Goal: Check status: Check status

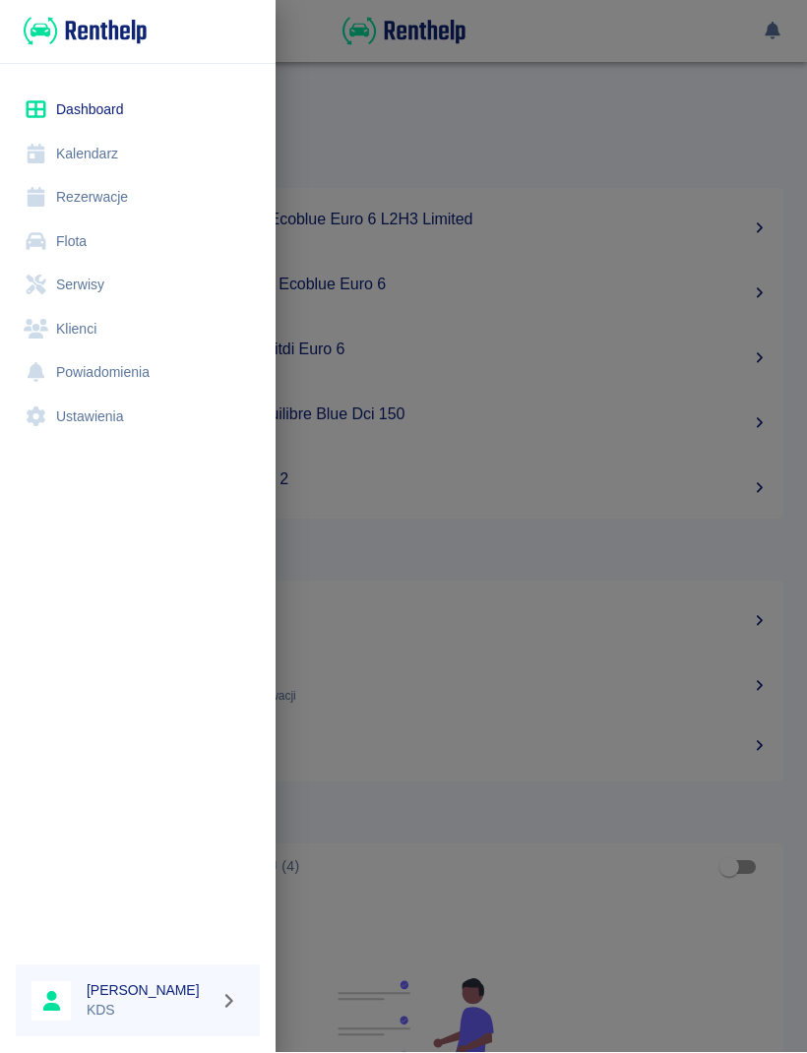
scroll to position [804, 0]
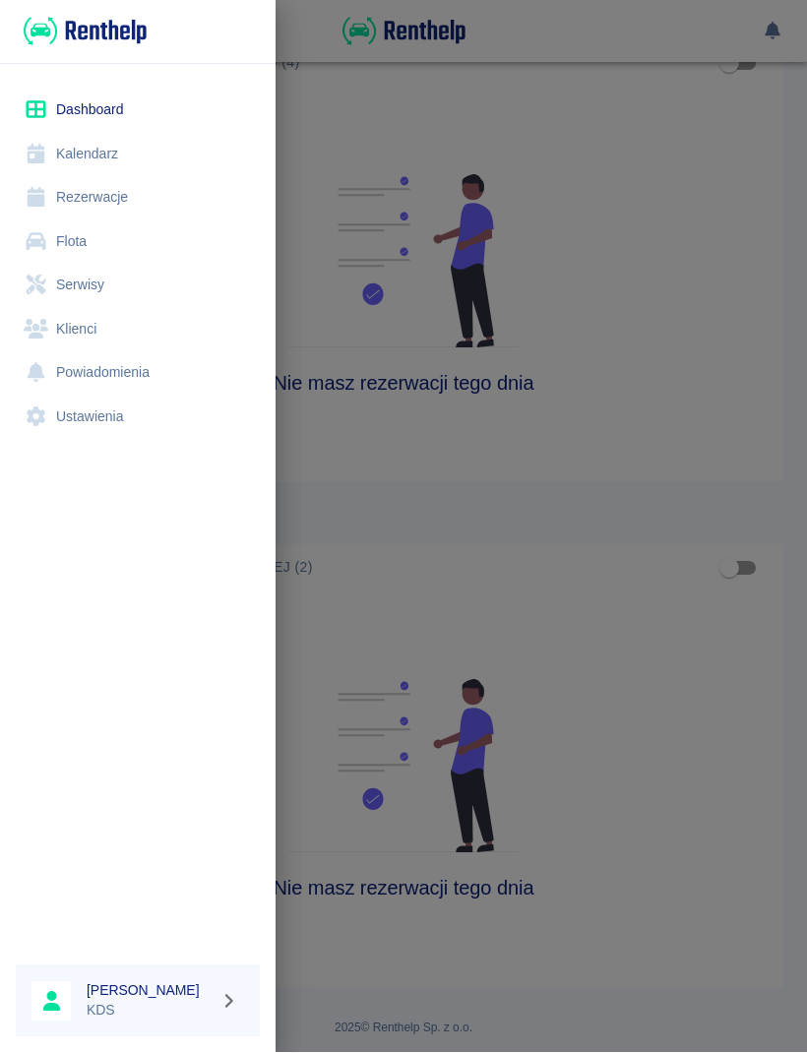
click at [103, 151] on link "Kalendarz" at bounding box center [138, 155] width 244 height 44
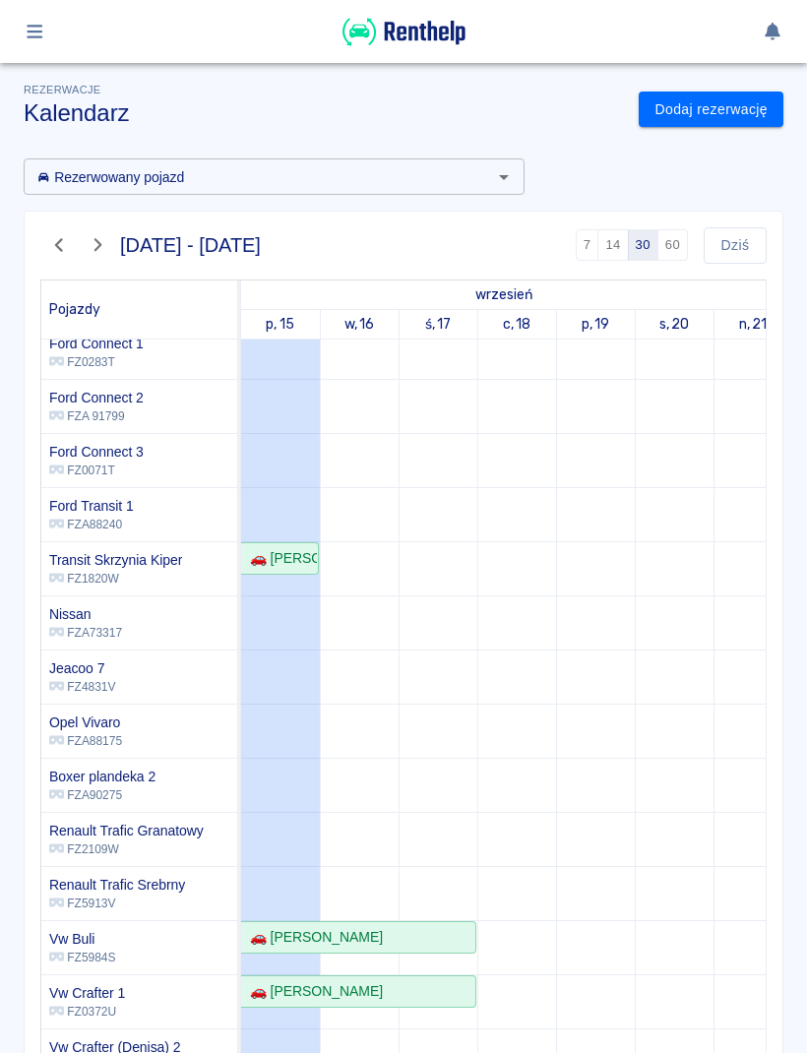
scroll to position [228, 0]
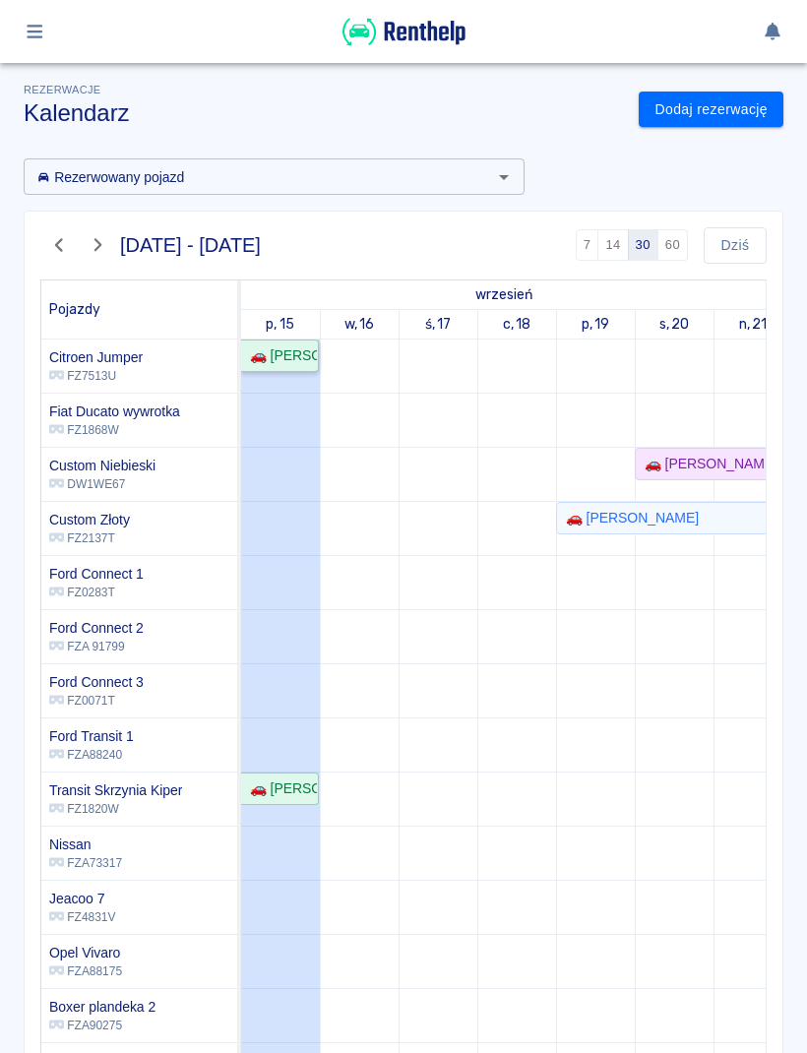
click at [293, 350] on div "🚗 [PERSON_NAME] "JUNIORVET" - [PERSON_NAME]" at bounding box center [279, 355] width 75 height 21
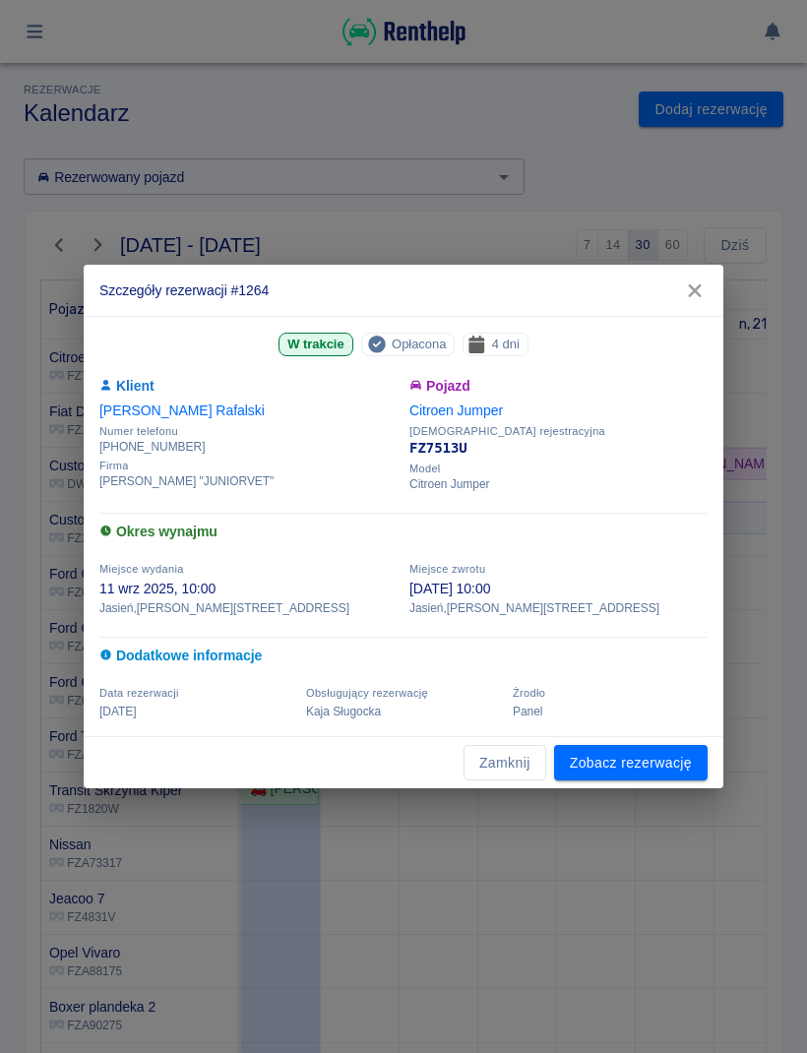
click at [791, 446] on div "Szczegóły rezerwacji #1264 W trakcie Opłacona 4 dni Klient [PERSON_NAME] Numer …" at bounding box center [403, 526] width 807 height 1053
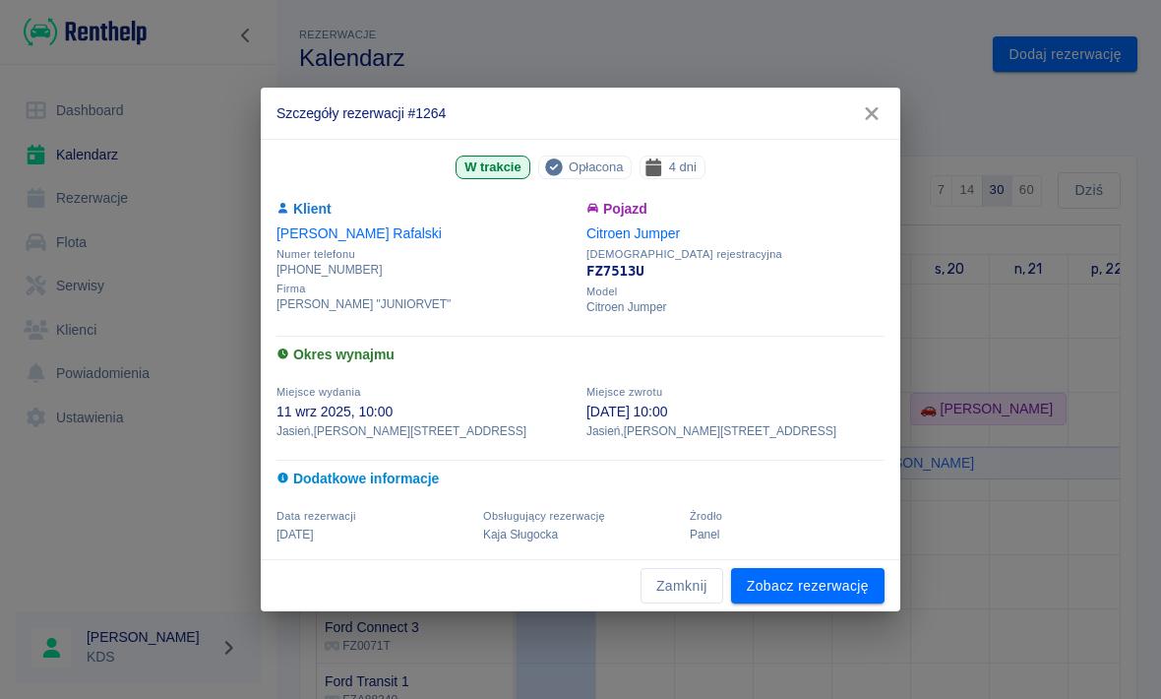
click at [806, 113] on icon "button" at bounding box center [872, 113] width 26 height 21
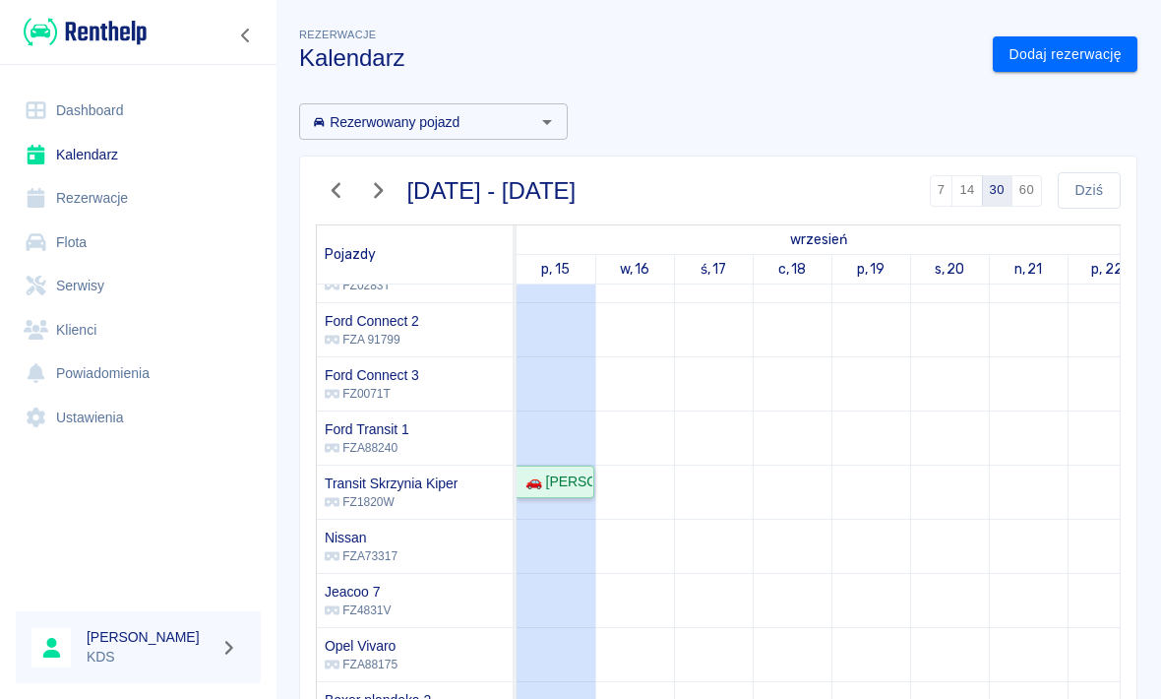
click at [565, 487] on div "🚗 [PERSON_NAME]" at bounding box center [555, 481] width 75 height 21
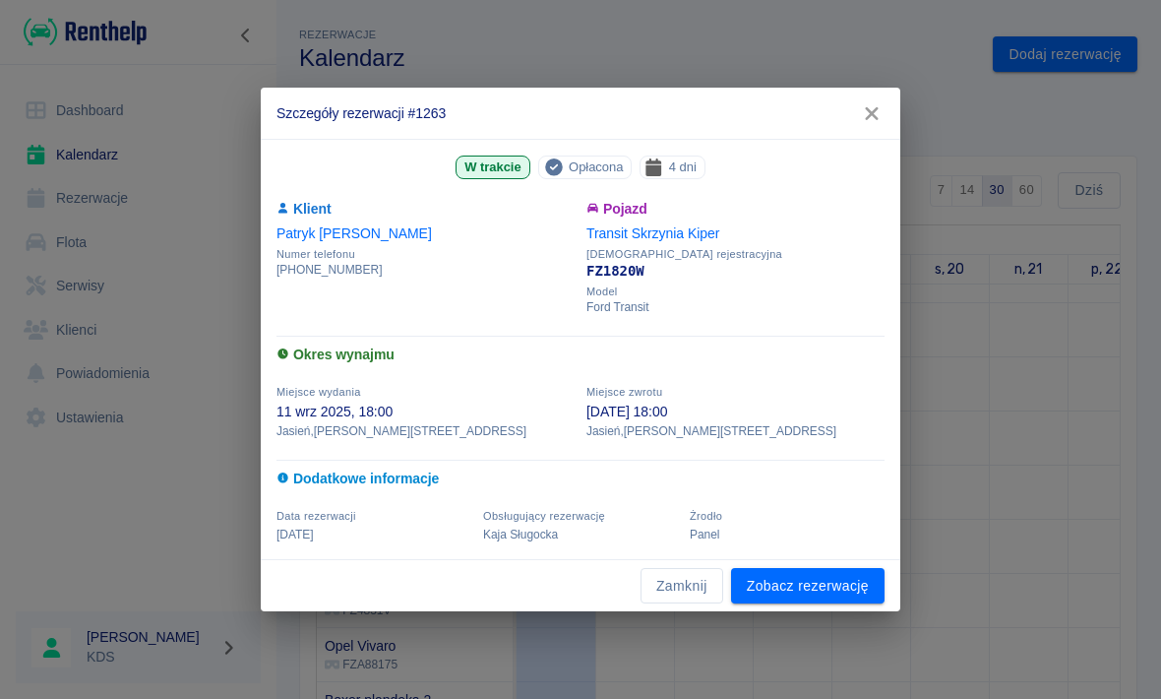
click at [806, 109] on button "button" at bounding box center [871, 113] width 41 height 36
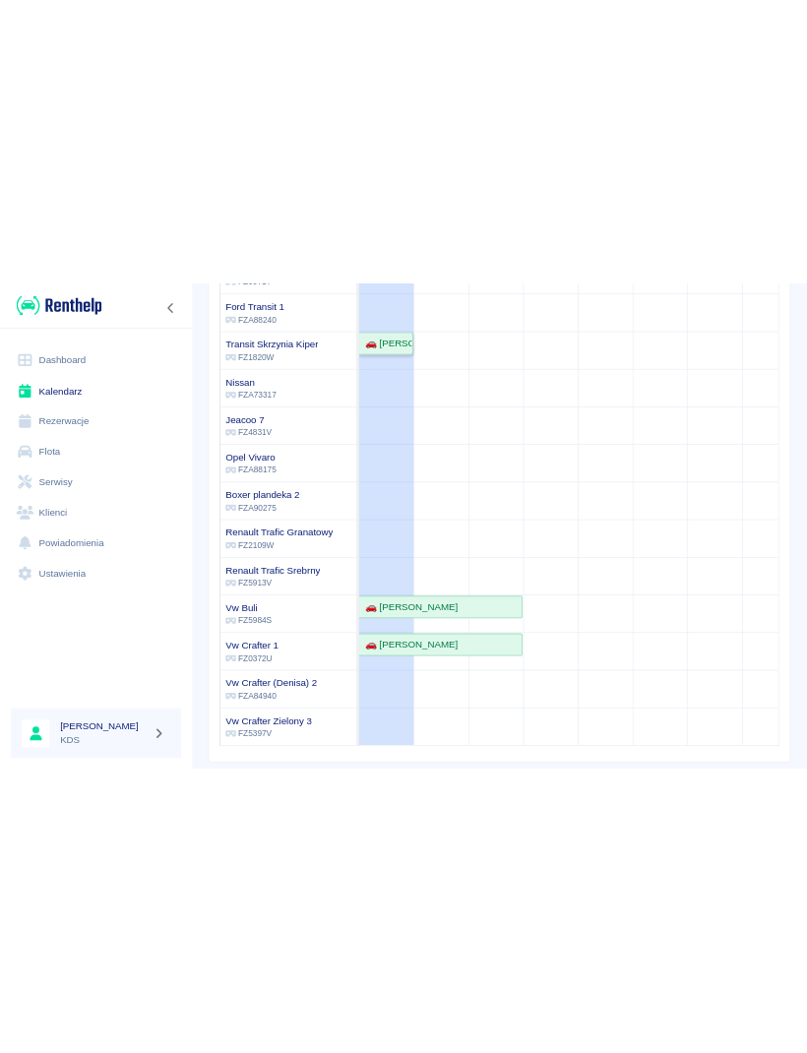
scroll to position [345, 0]
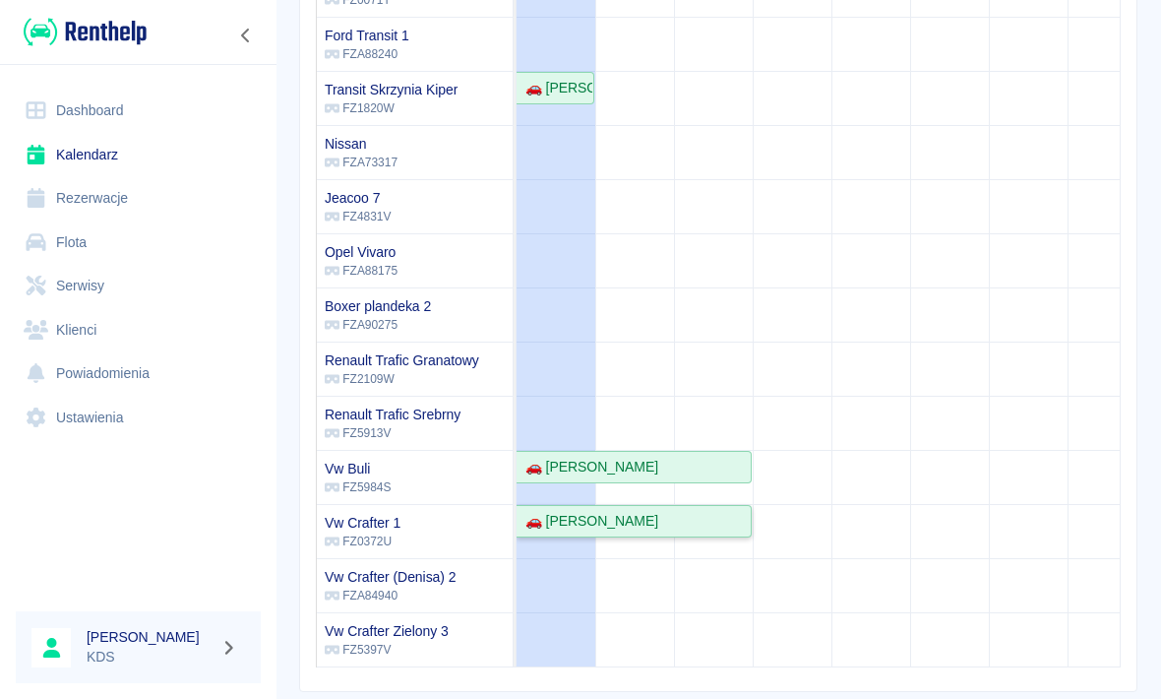
click at [582, 509] on link "🚗 [PERSON_NAME]" at bounding box center [634, 521] width 235 height 32
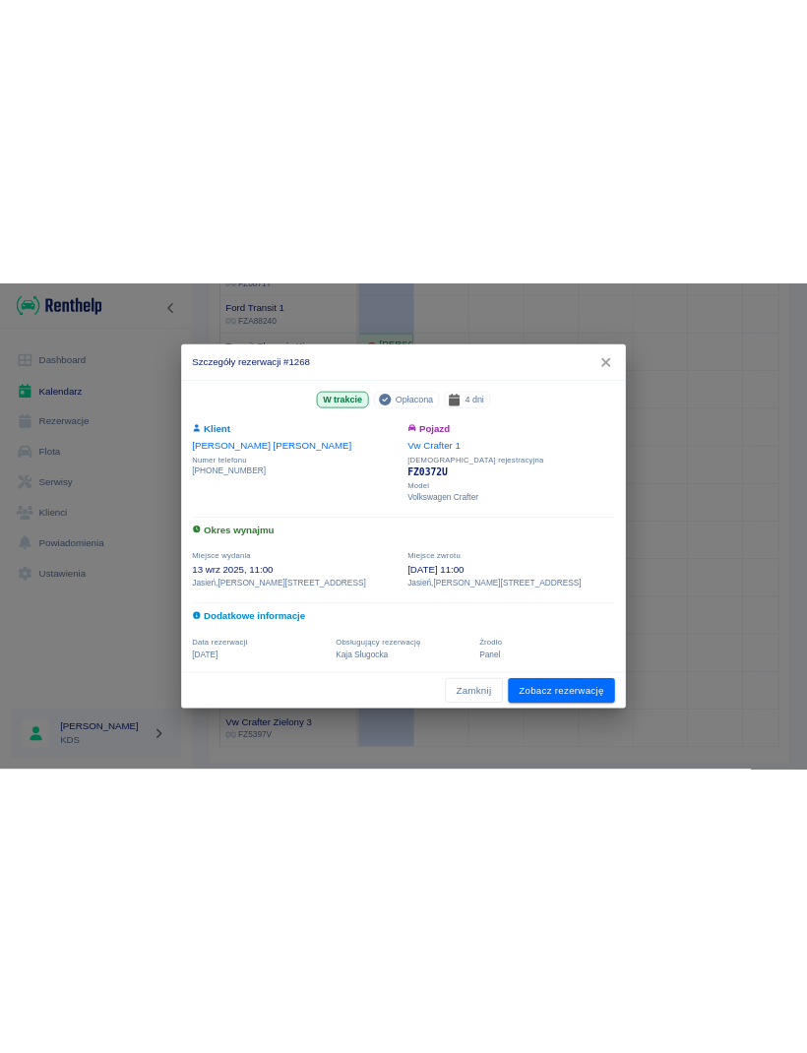
scroll to position [103, 0]
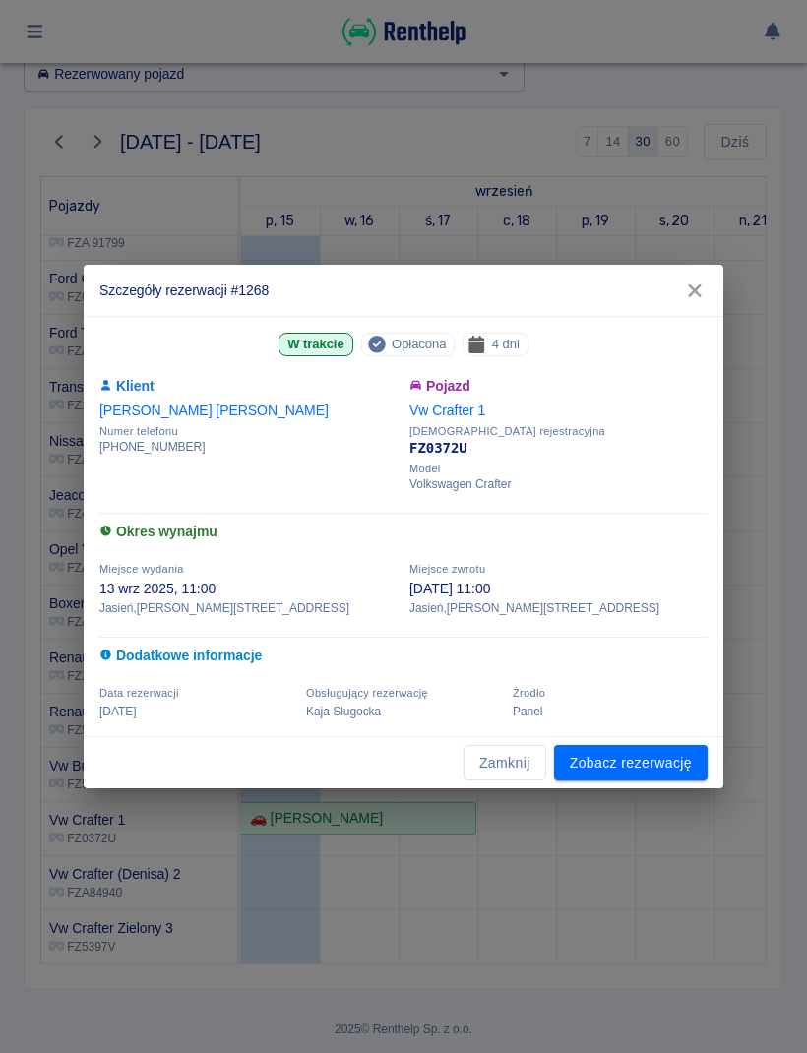
click at [522, 769] on button "Zamknij" at bounding box center [504, 763] width 83 height 36
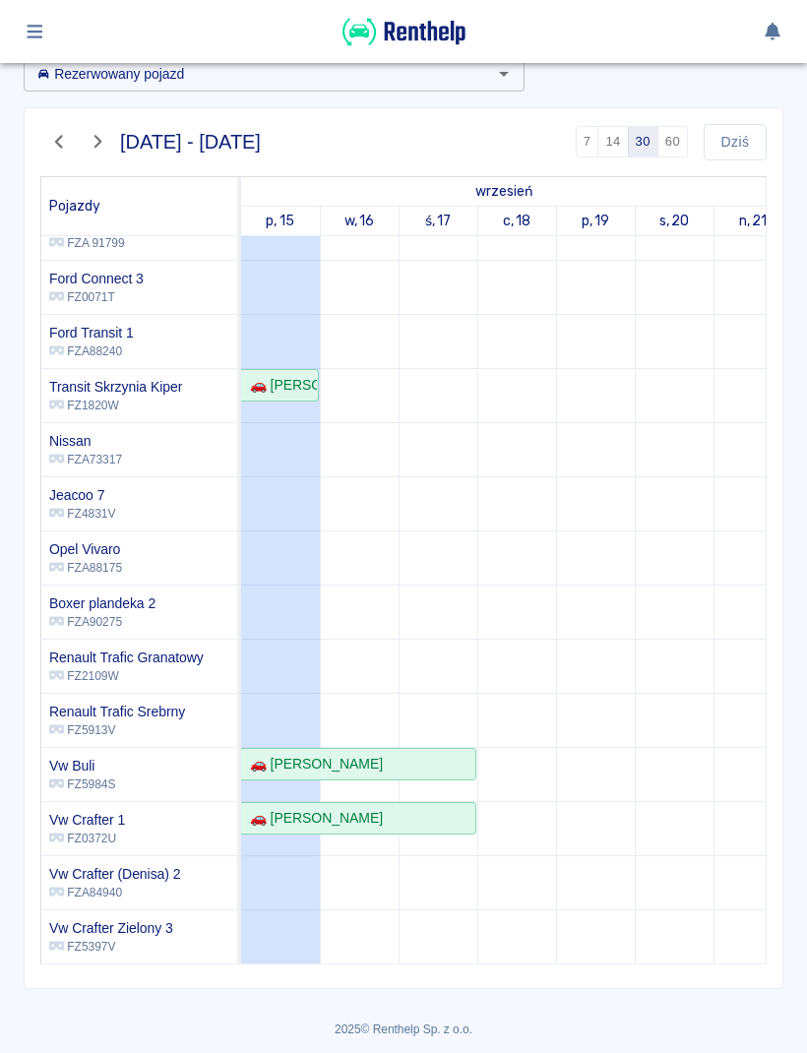
click at [28, 22] on button "button" at bounding box center [35, 31] width 38 height 33
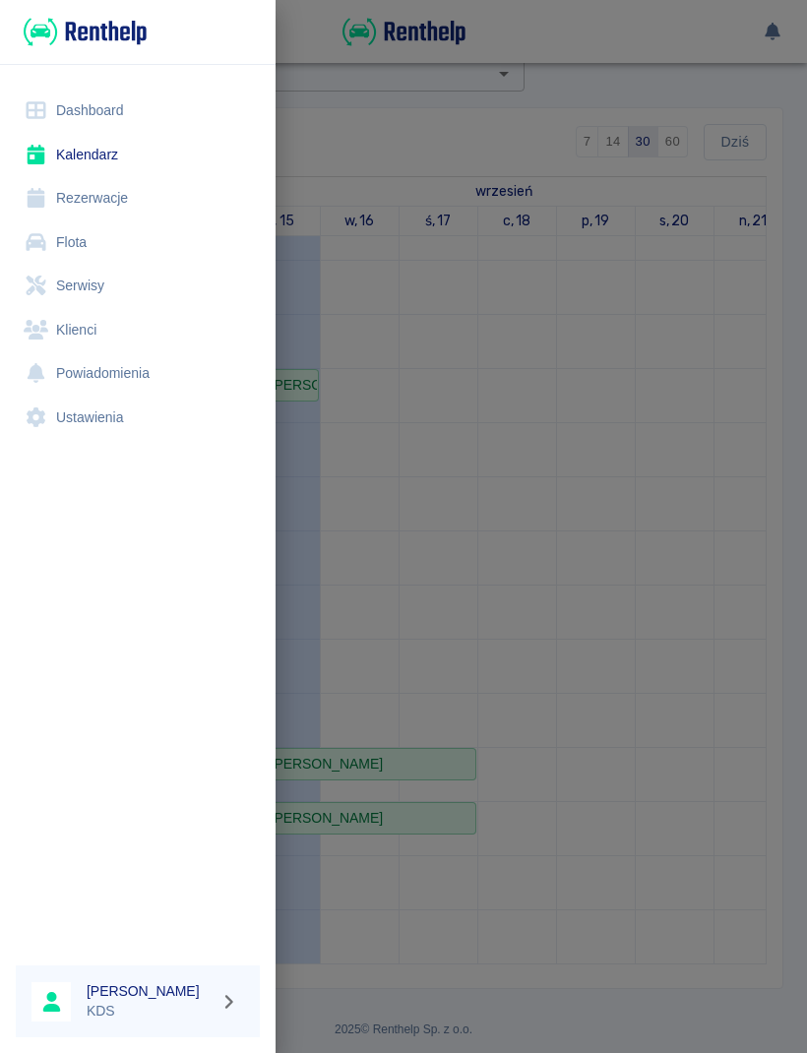
click at [75, 152] on link "Kalendarz" at bounding box center [138, 155] width 244 height 44
click at [83, 113] on link "Dashboard" at bounding box center [138, 111] width 244 height 44
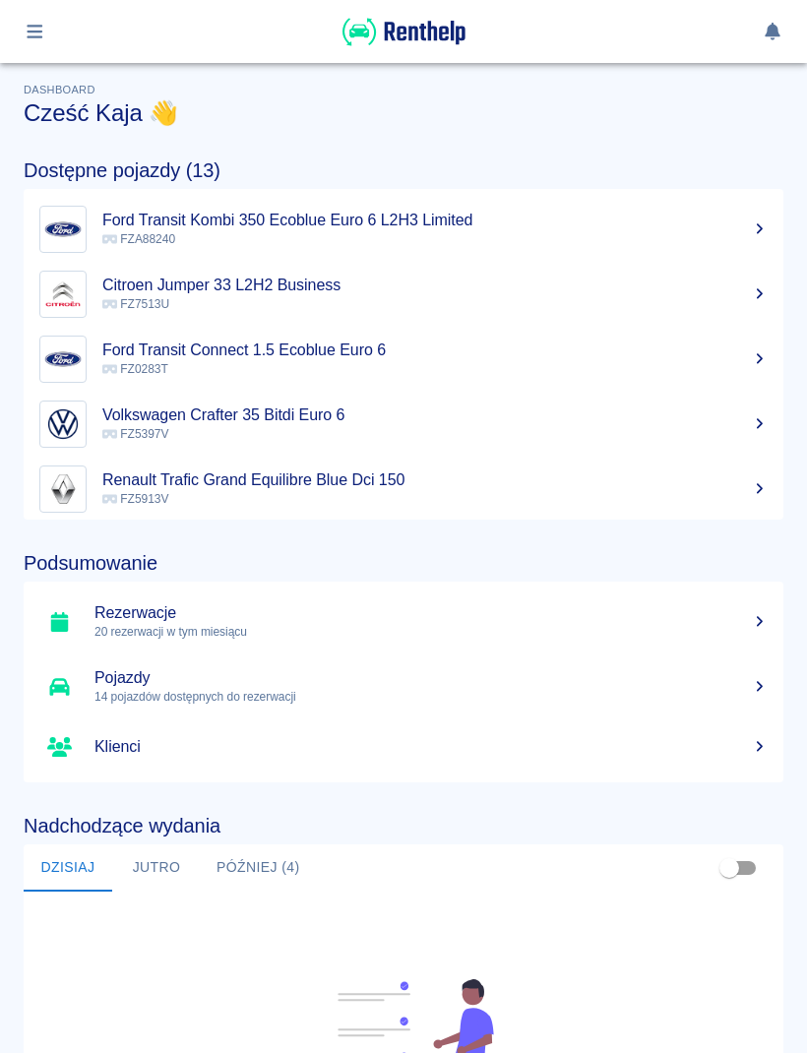
click at [36, 30] on icon "button" at bounding box center [35, 32] width 23 height 18
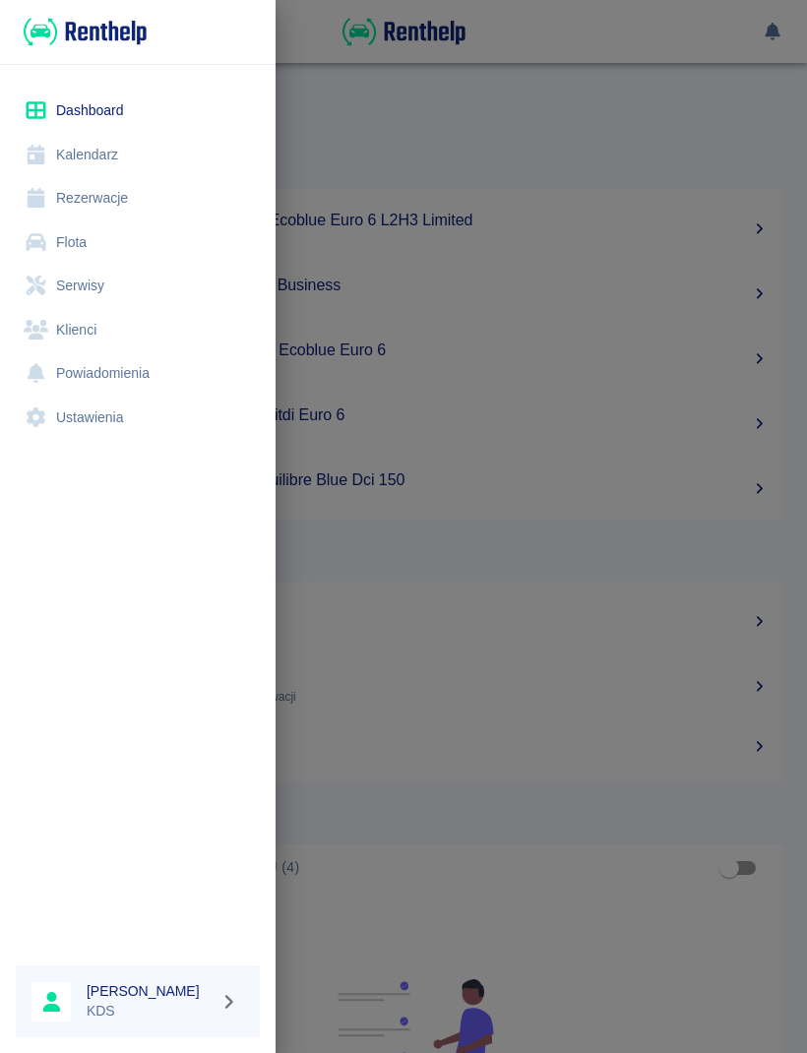
click at [74, 143] on link "Kalendarz" at bounding box center [138, 155] width 244 height 44
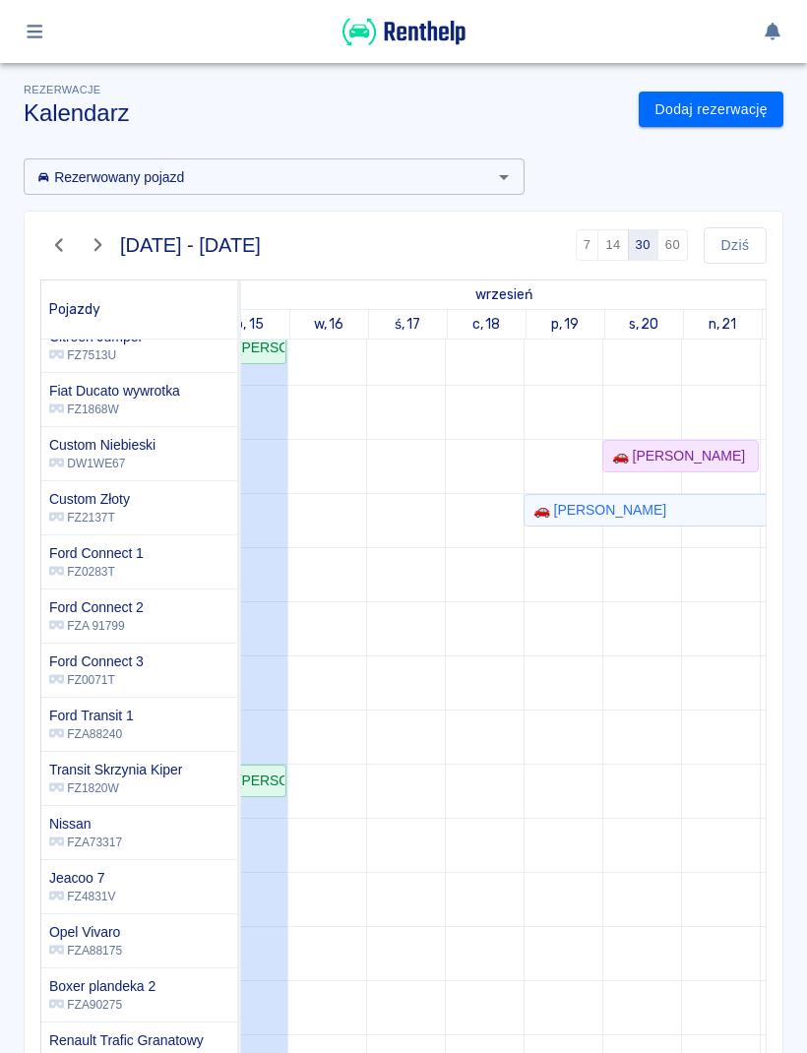
scroll to position [0, 48]
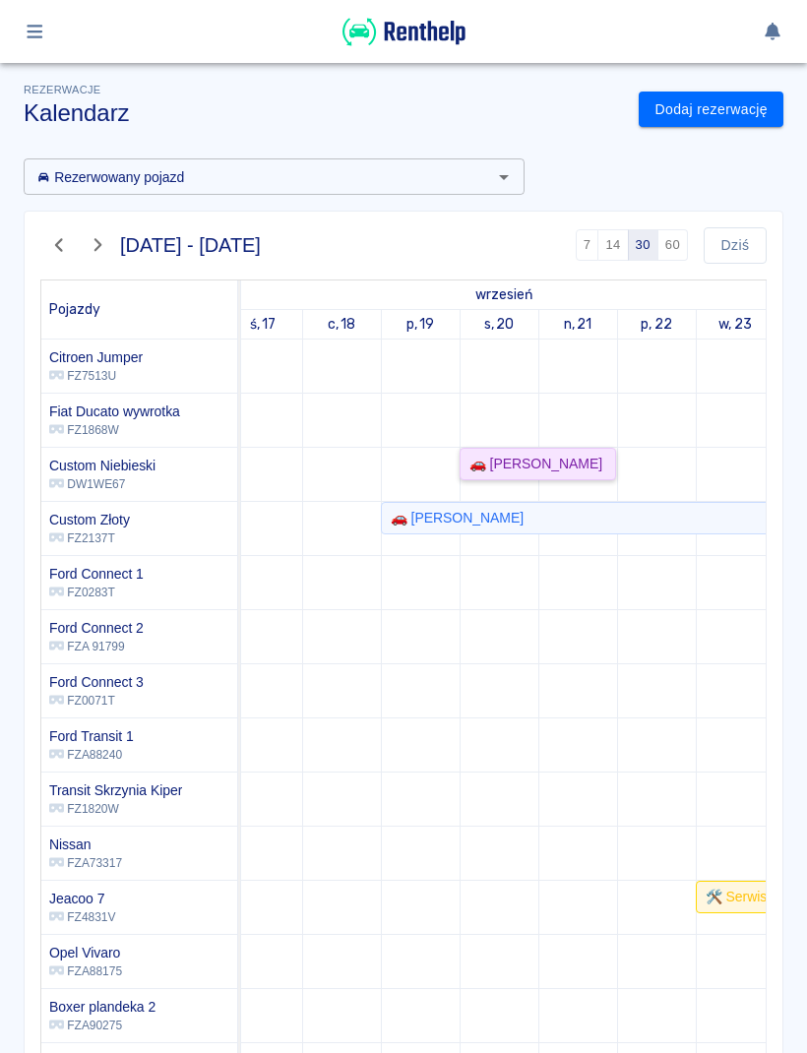
click at [484, 463] on div "🚗 [PERSON_NAME]" at bounding box center [531, 464] width 141 height 21
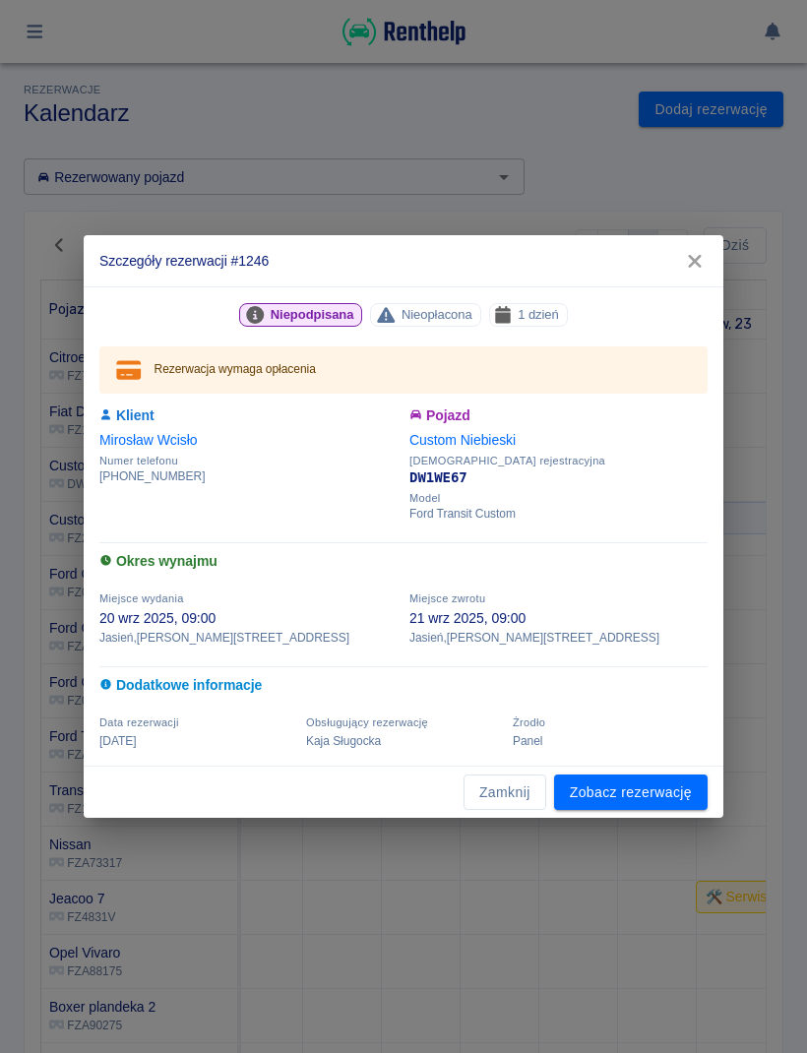
click at [469, 805] on button "Zamknij" at bounding box center [504, 792] width 83 height 36
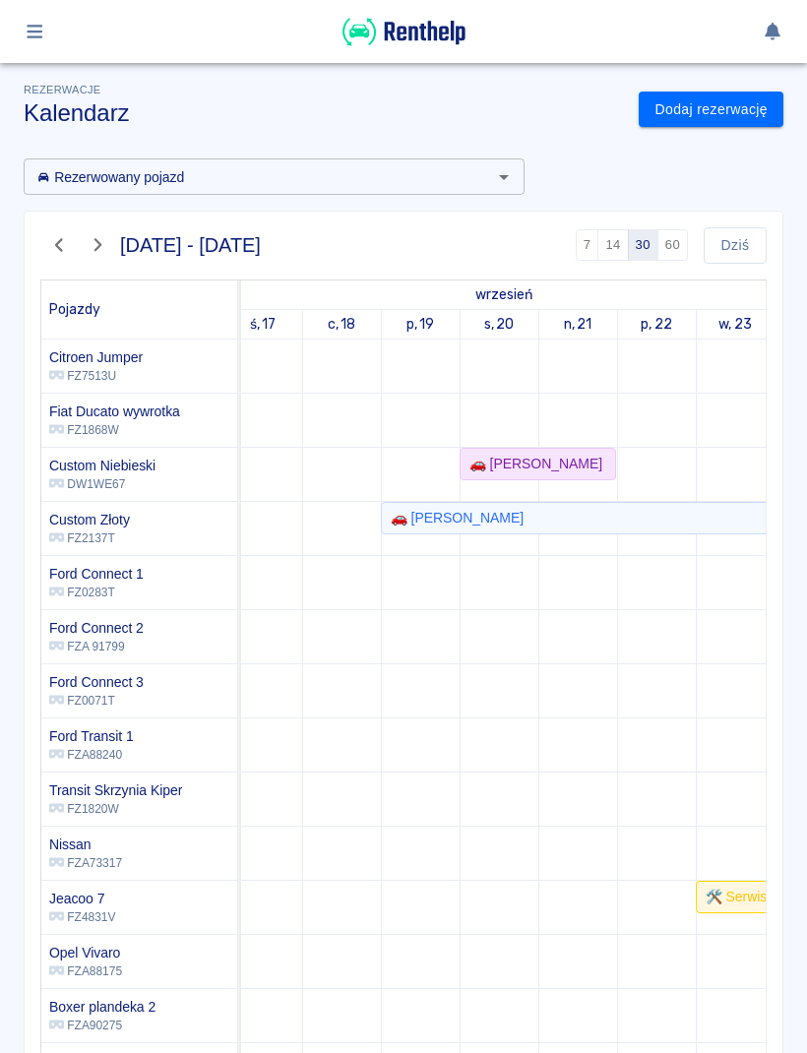
click at [66, 257] on button "button" at bounding box center [59, 244] width 38 height 33
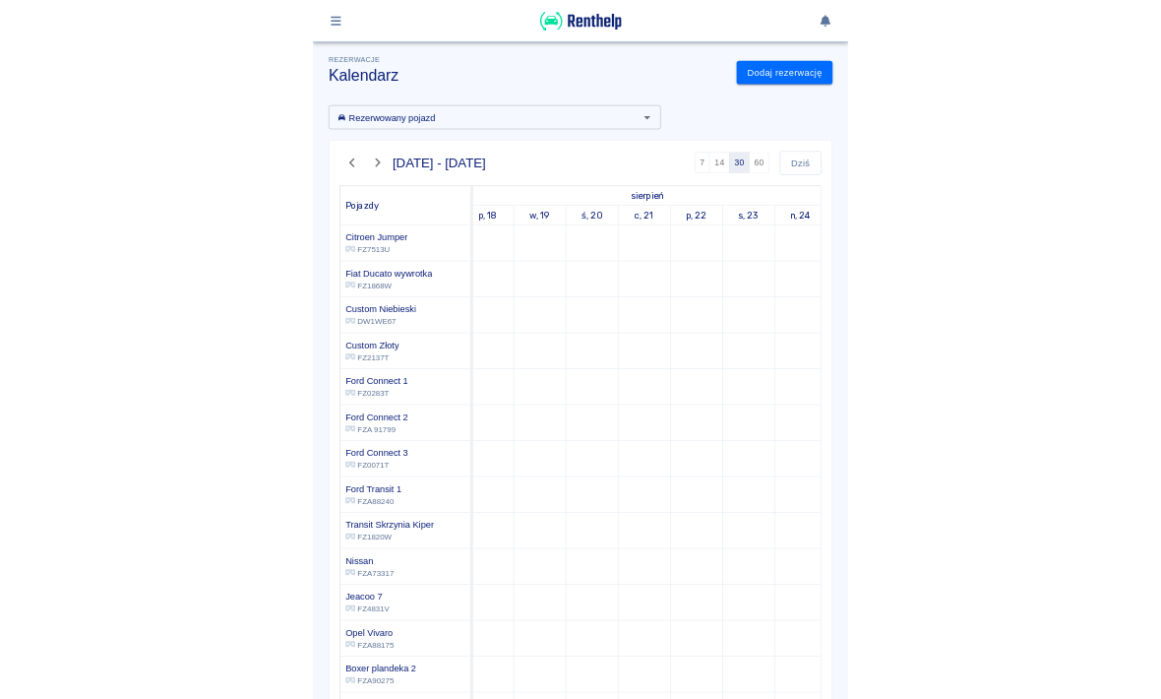
scroll to position [0, 0]
